Goal: Task Accomplishment & Management: Complete application form

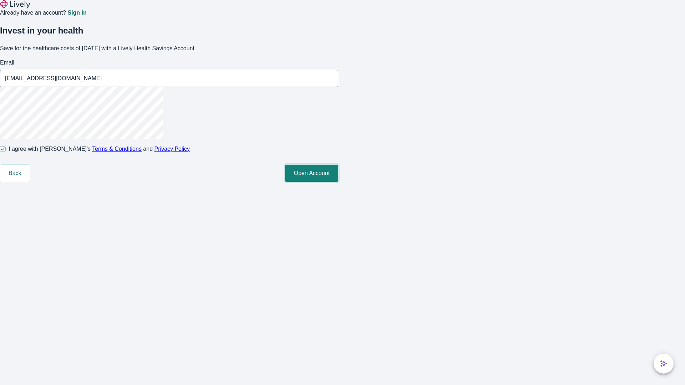
click at [338, 182] on button "Open Account" at bounding box center [311, 173] width 53 height 17
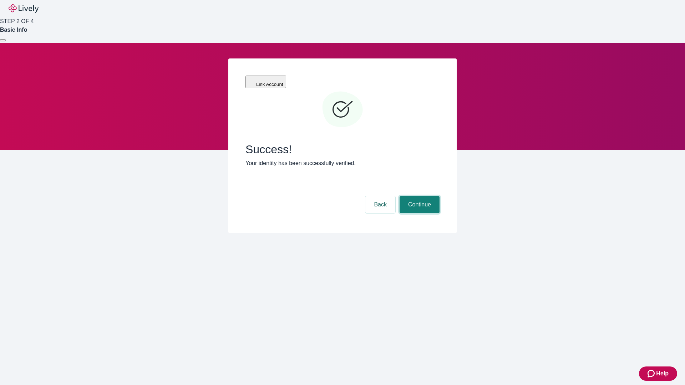
click at [418, 196] on button "Continue" at bounding box center [419, 204] width 40 height 17
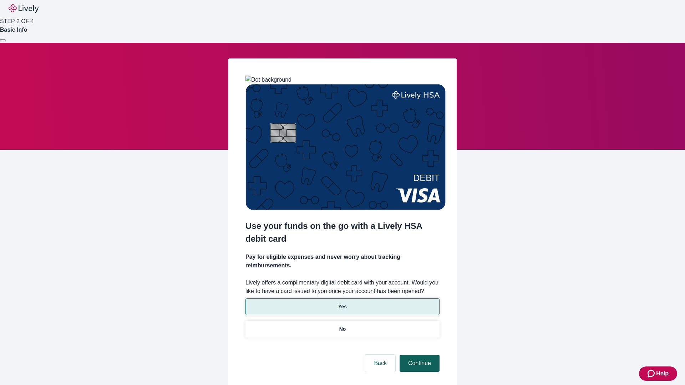
click at [342, 303] on p "Yes" at bounding box center [342, 306] width 9 height 7
click at [418, 355] on button "Continue" at bounding box center [419, 363] width 40 height 17
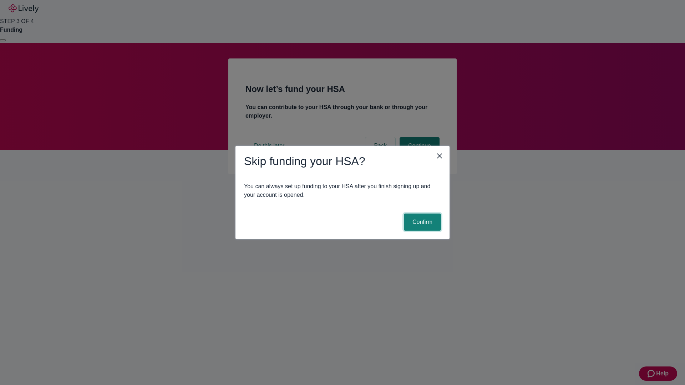
click at [421, 222] on button "Confirm" at bounding box center [422, 222] width 37 height 17
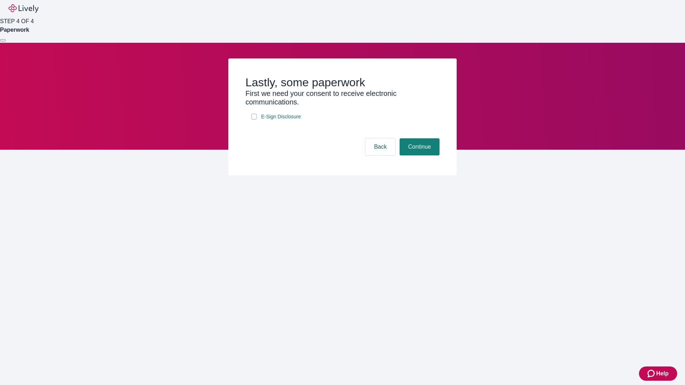
click at [254, 119] on input "E-Sign Disclosure" at bounding box center [254, 117] width 6 height 6
checkbox input "true"
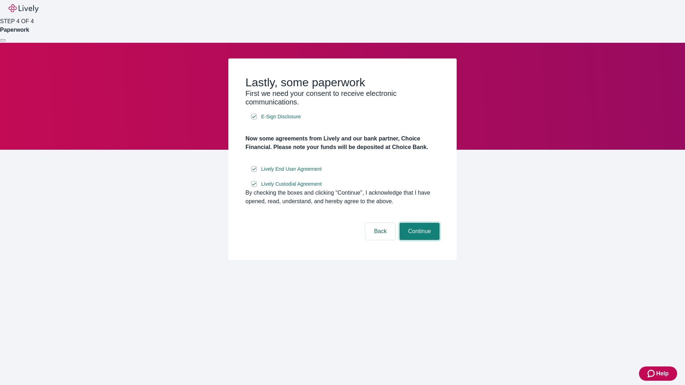
click at [418, 240] on button "Continue" at bounding box center [419, 231] width 40 height 17
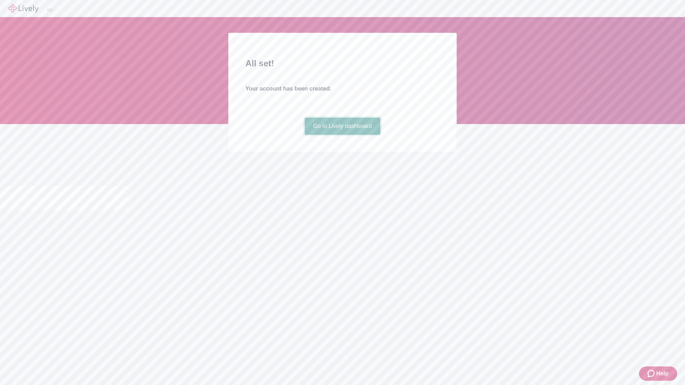
click at [342, 135] on link "Go to Lively dashboard" at bounding box center [342, 126] width 76 height 17
